Goal: Information Seeking & Learning: Find specific fact

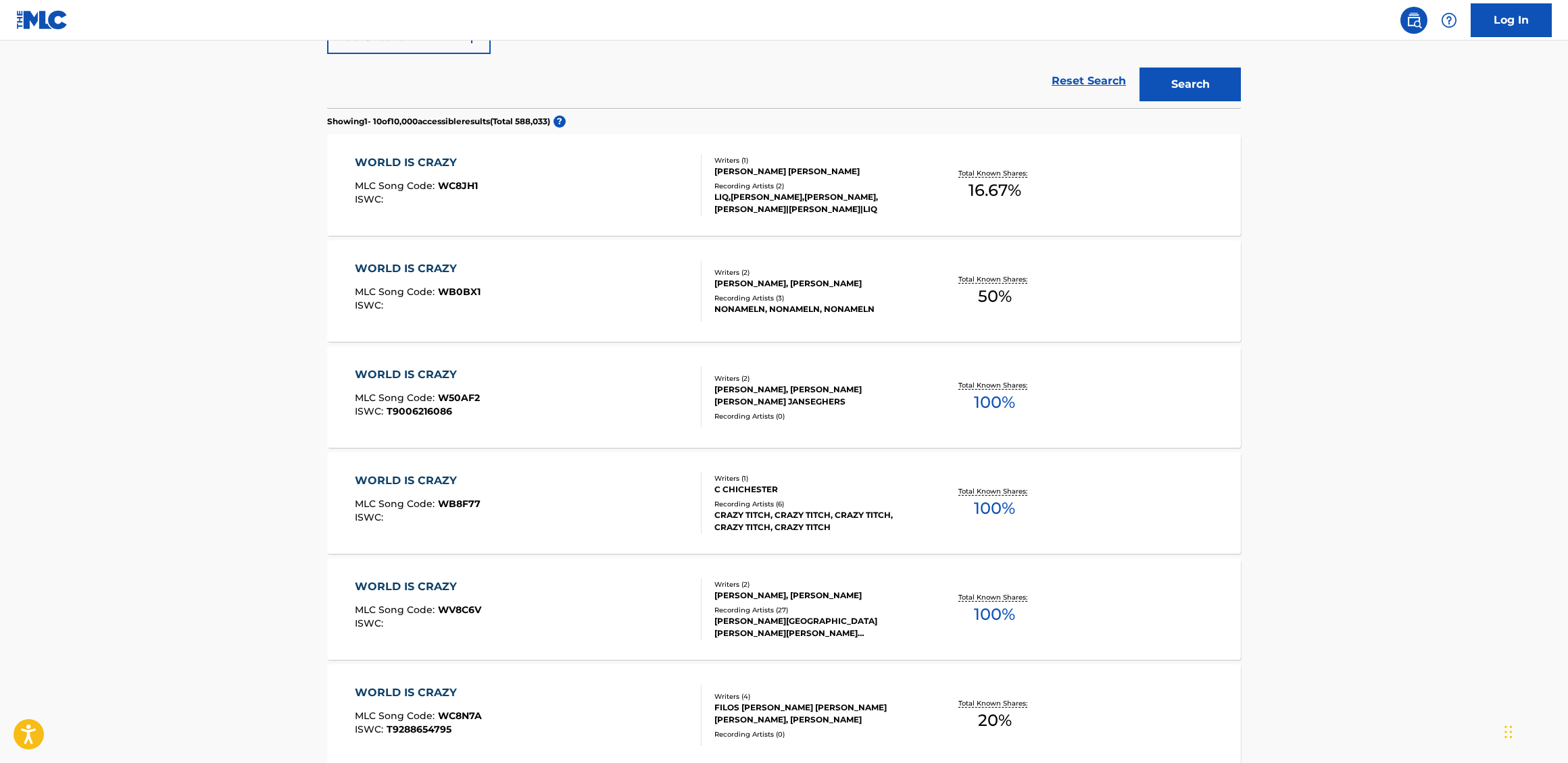
scroll to position [891, 0]
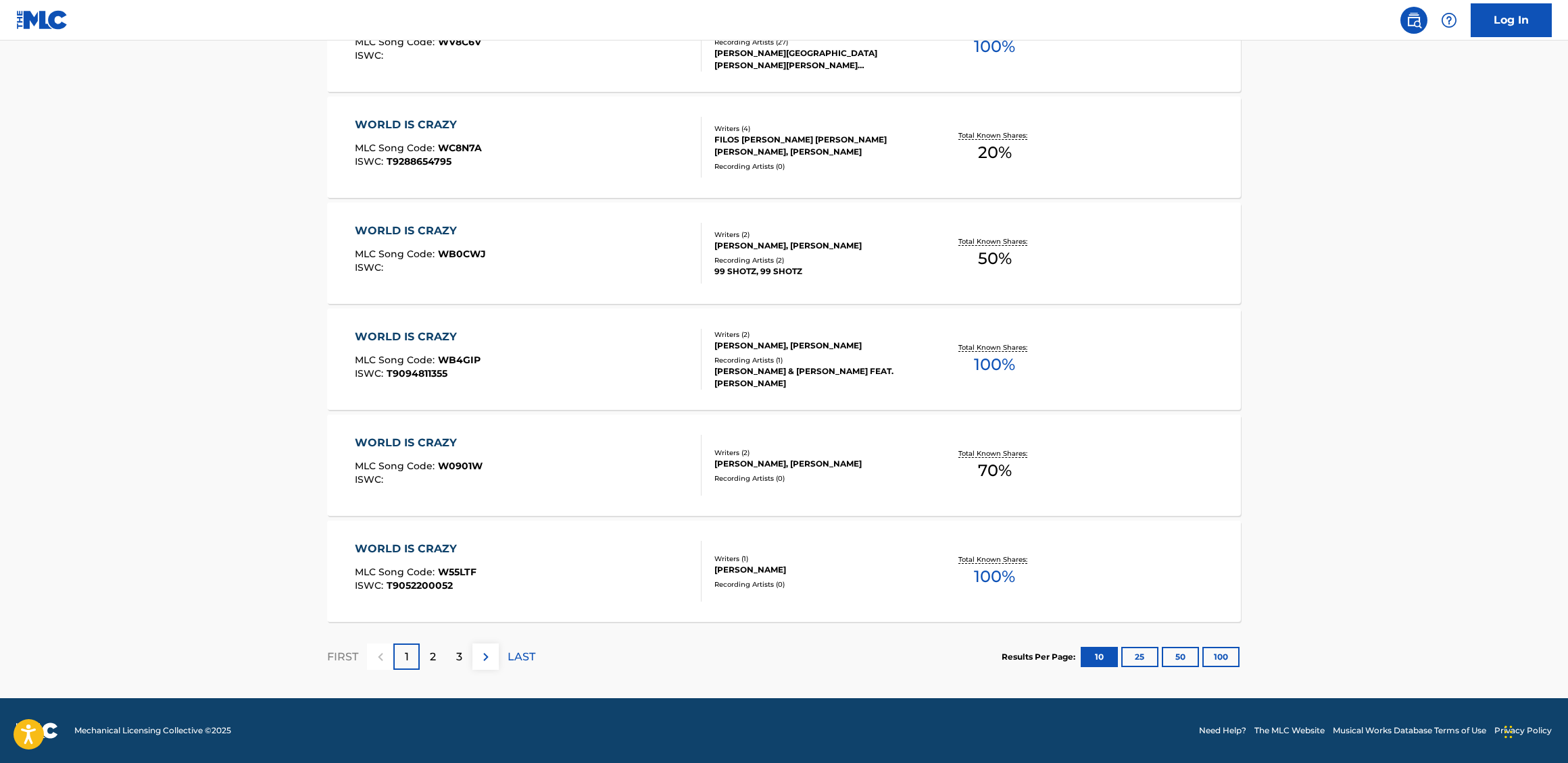
click at [433, 655] on p "2" at bounding box center [433, 657] width 6 height 16
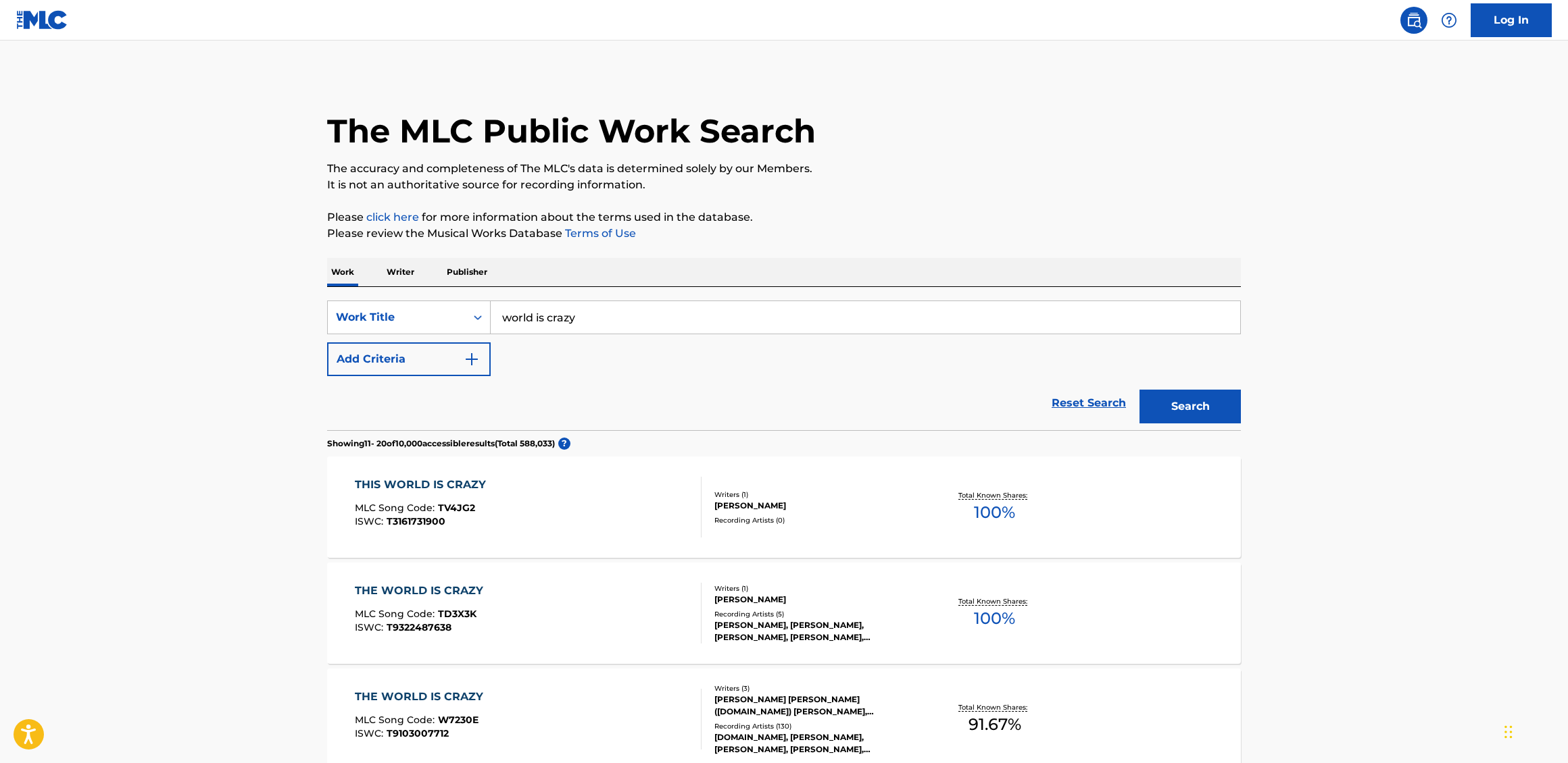
click at [654, 701] on div "THE WORLD IS CRAZY MLC Song Code : W7230E ISWC : T9103007712" at bounding box center [528, 719] width 347 height 61
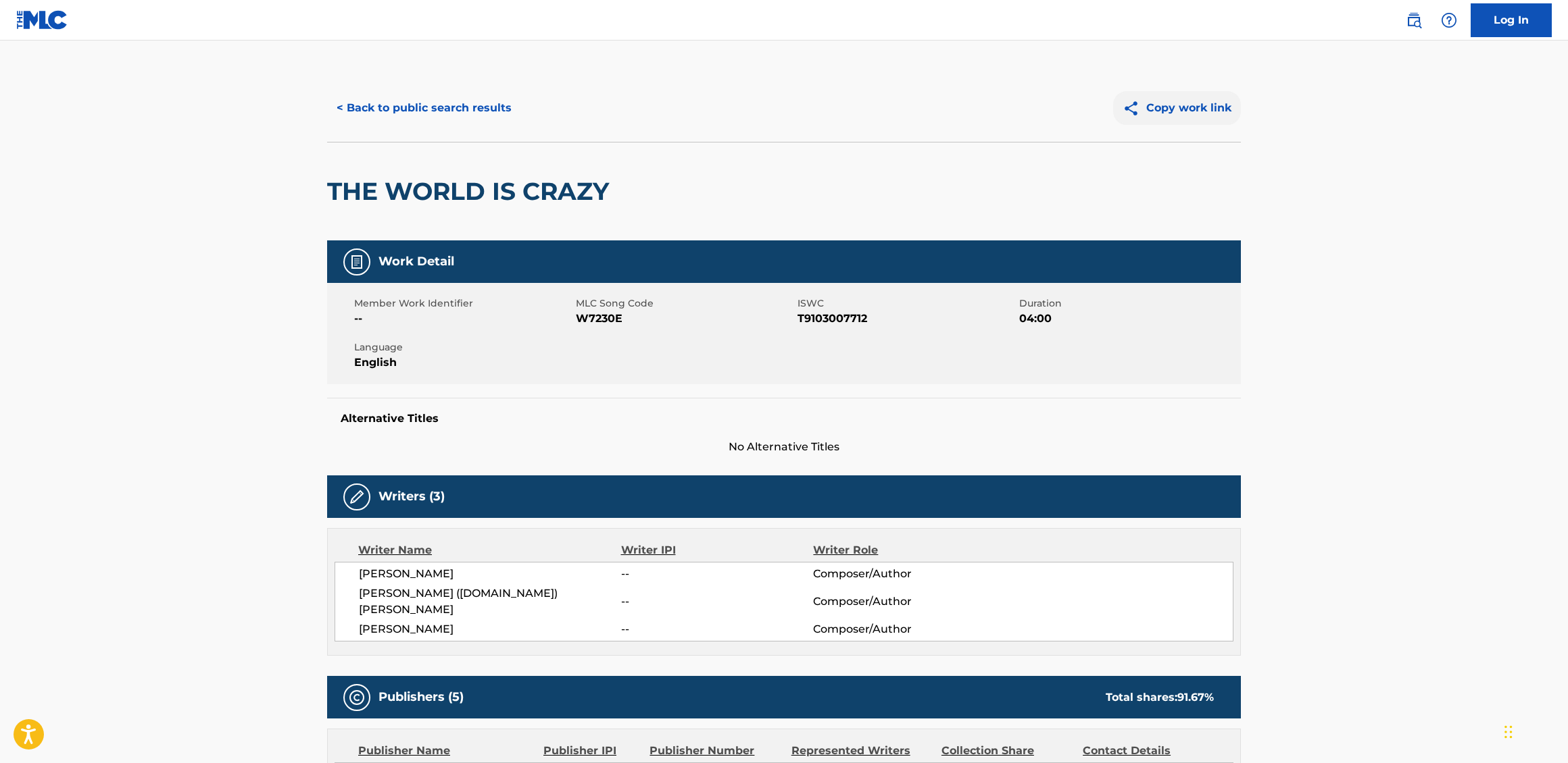
click at [1230, 96] on button "Copy work link" at bounding box center [1176, 108] width 128 height 34
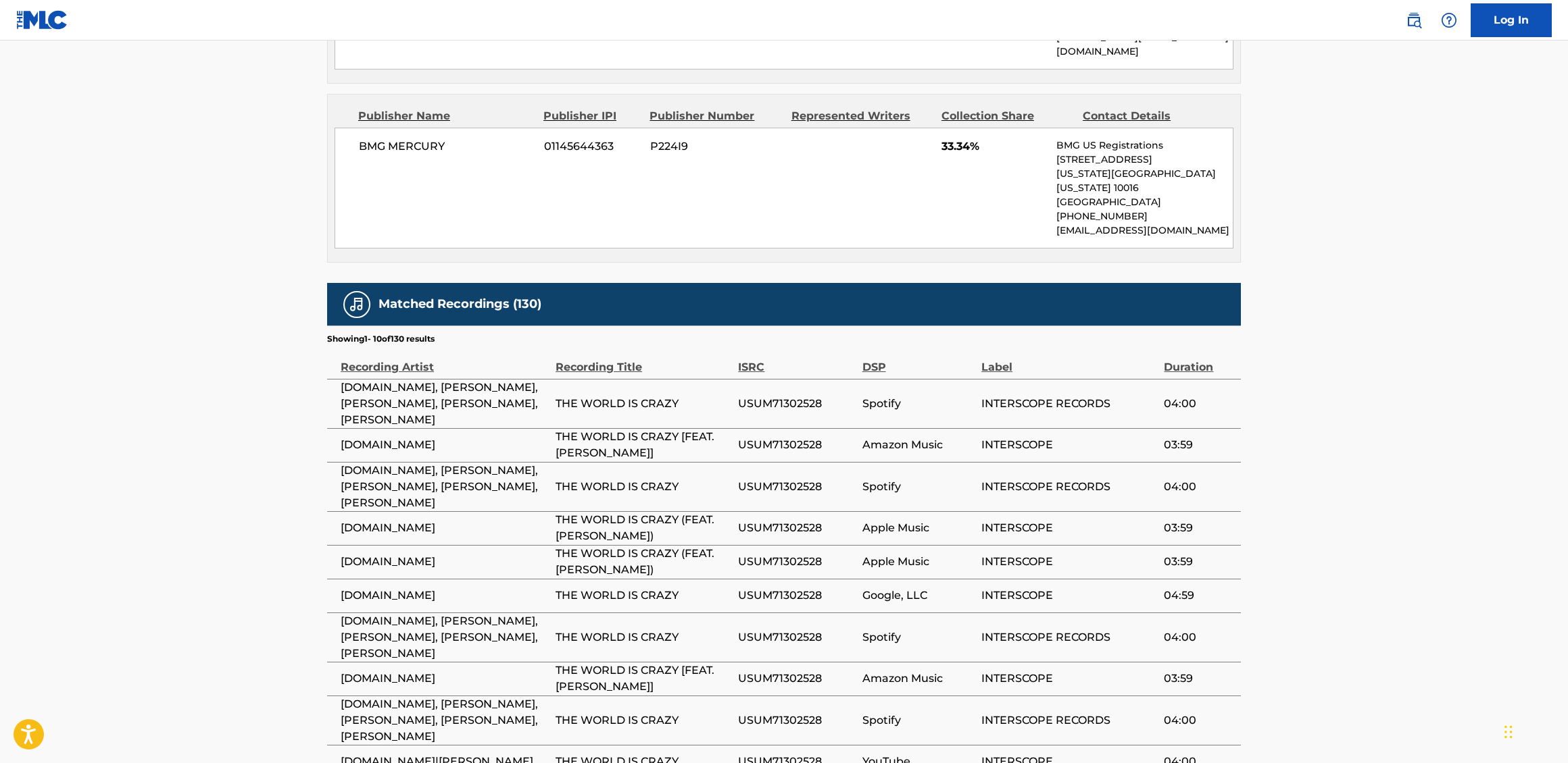
scroll to position [1348, 0]
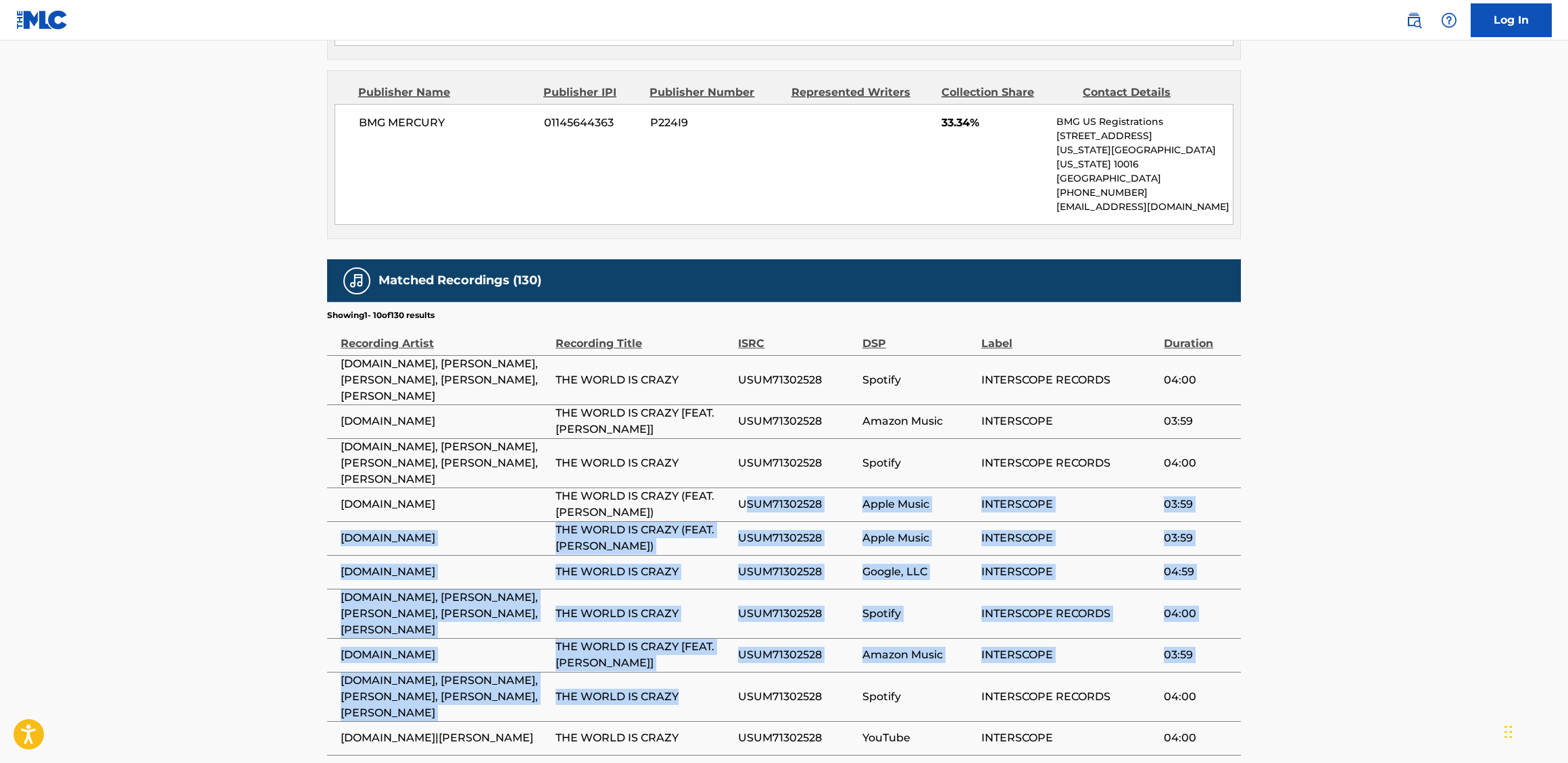
drag, startPoint x: 747, startPoint y: 387, endPoint x: 734, endPoint y: 558, distance: 171.5
click at [734, 558] on tbody "[DOMAIN_NAME], [PERSON_NAME], [PERSON_NAME], [PERSON_NAME], [PERSON_NAME] THE W…" at bounding box center [783, 555] width 914 height 399
click at [734, 672] on td "THE WORLD IS CRAZY" at bounding box center [647, 697] width 183 height 49
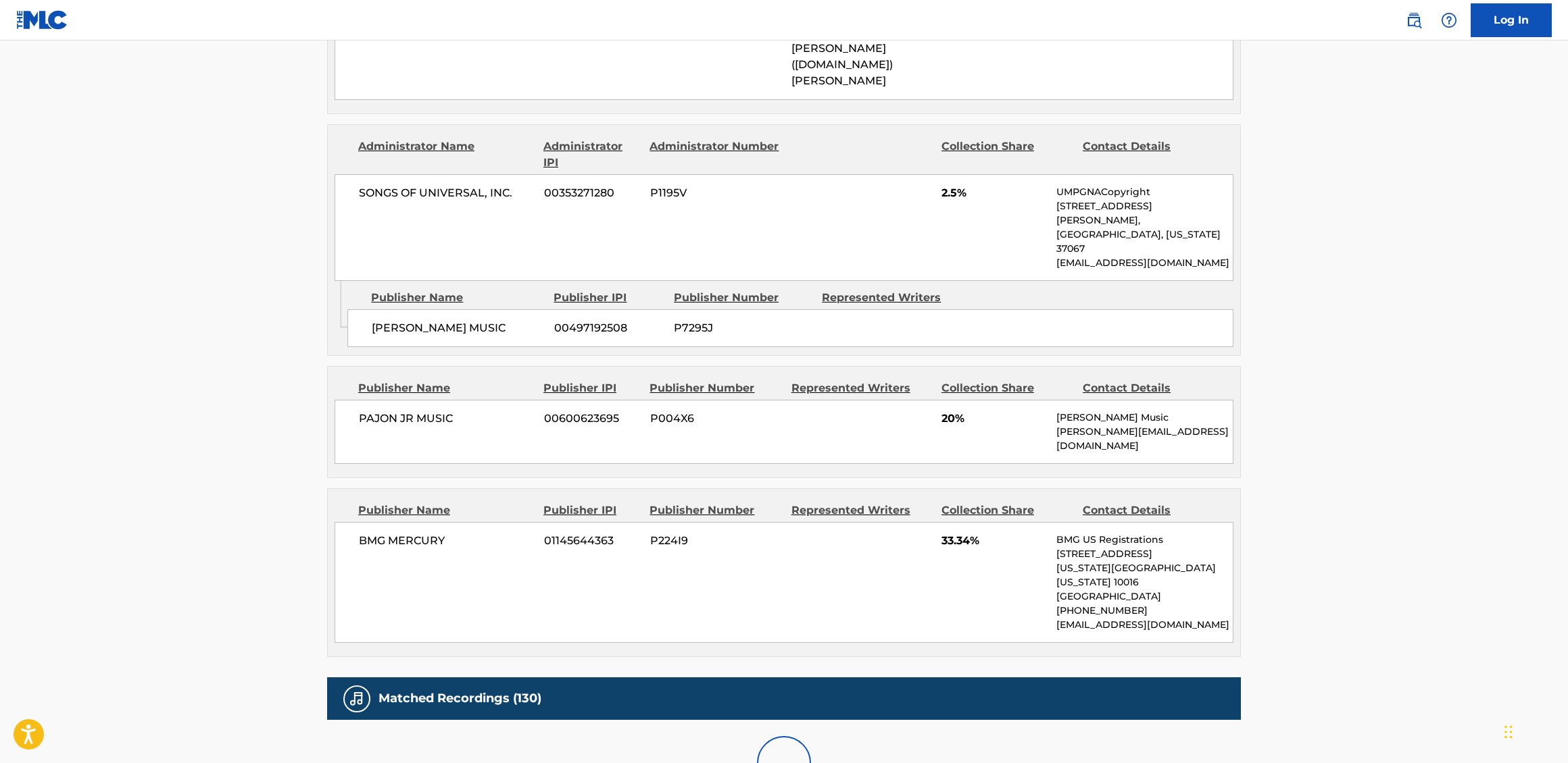
scroll to position [1317, 0]
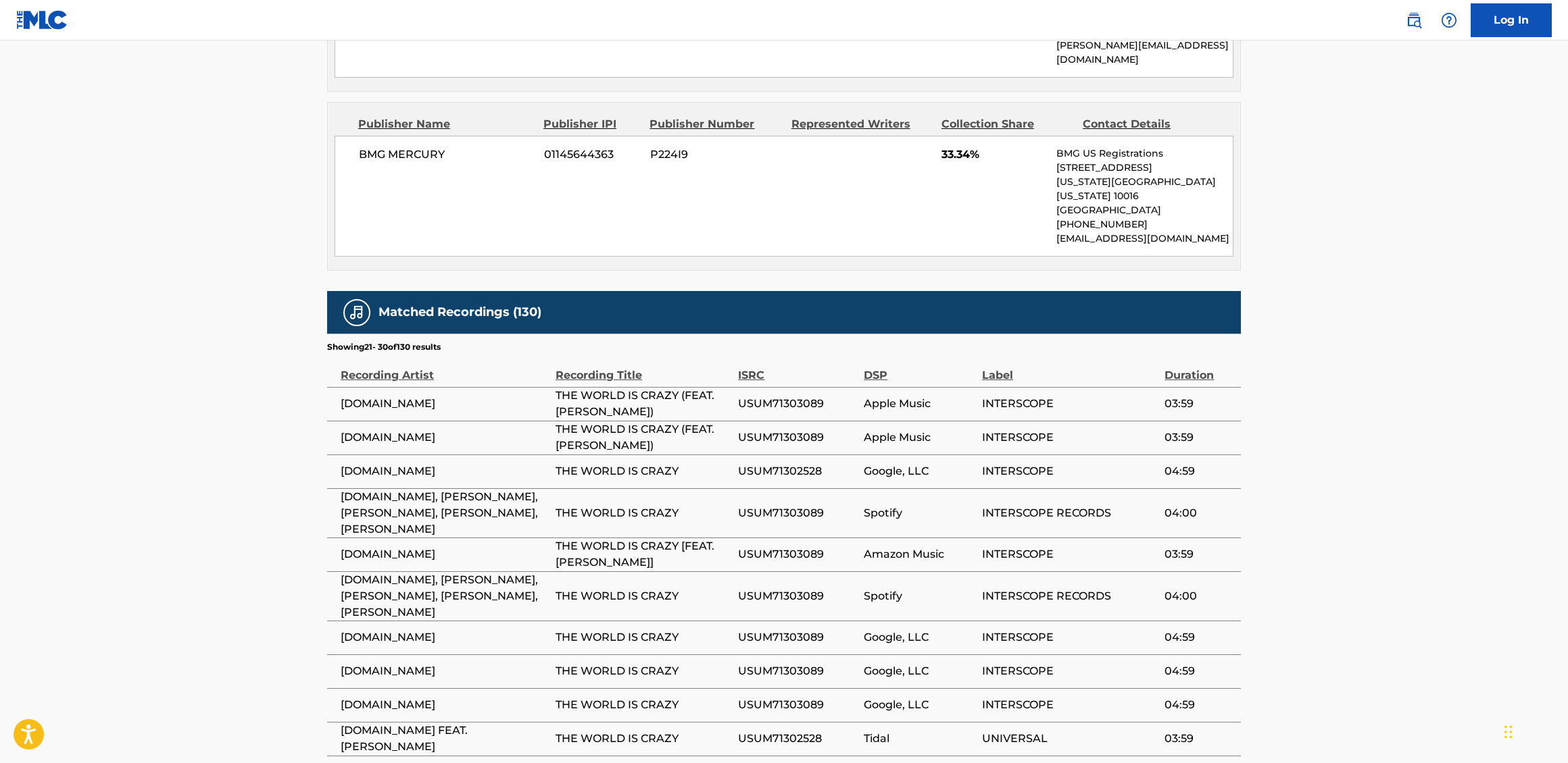
scroll to position [0, 0]
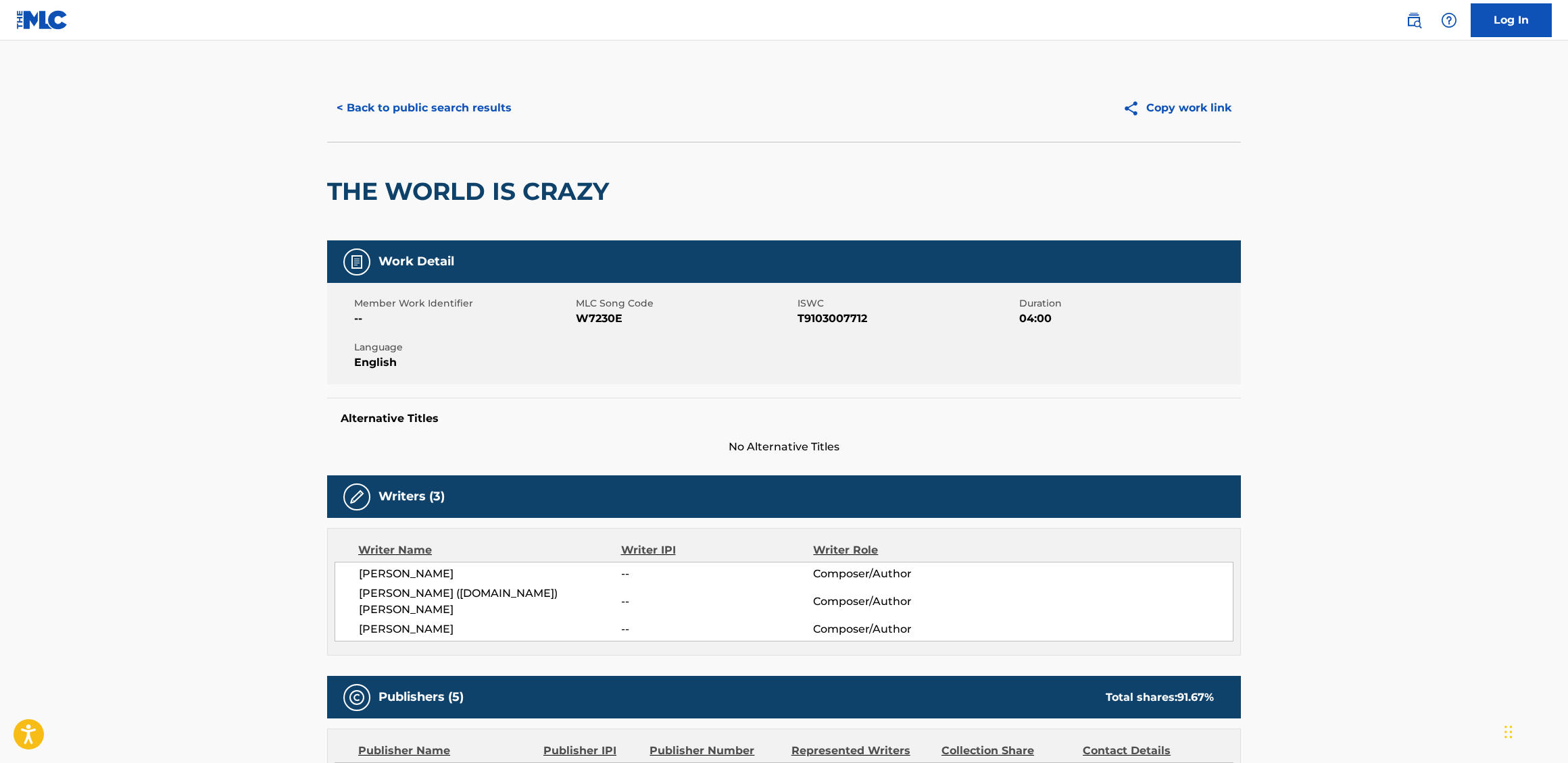
click at [531, 131] on div "< Back to public search results Copy work link" at bounding box center [783, 107] width 914 height 67
click at [479, 122] on button "< Back to public search results" at bounding box center [423, 108] width 194 height 34
